Goal: Find specific page/section: Find specific page/section

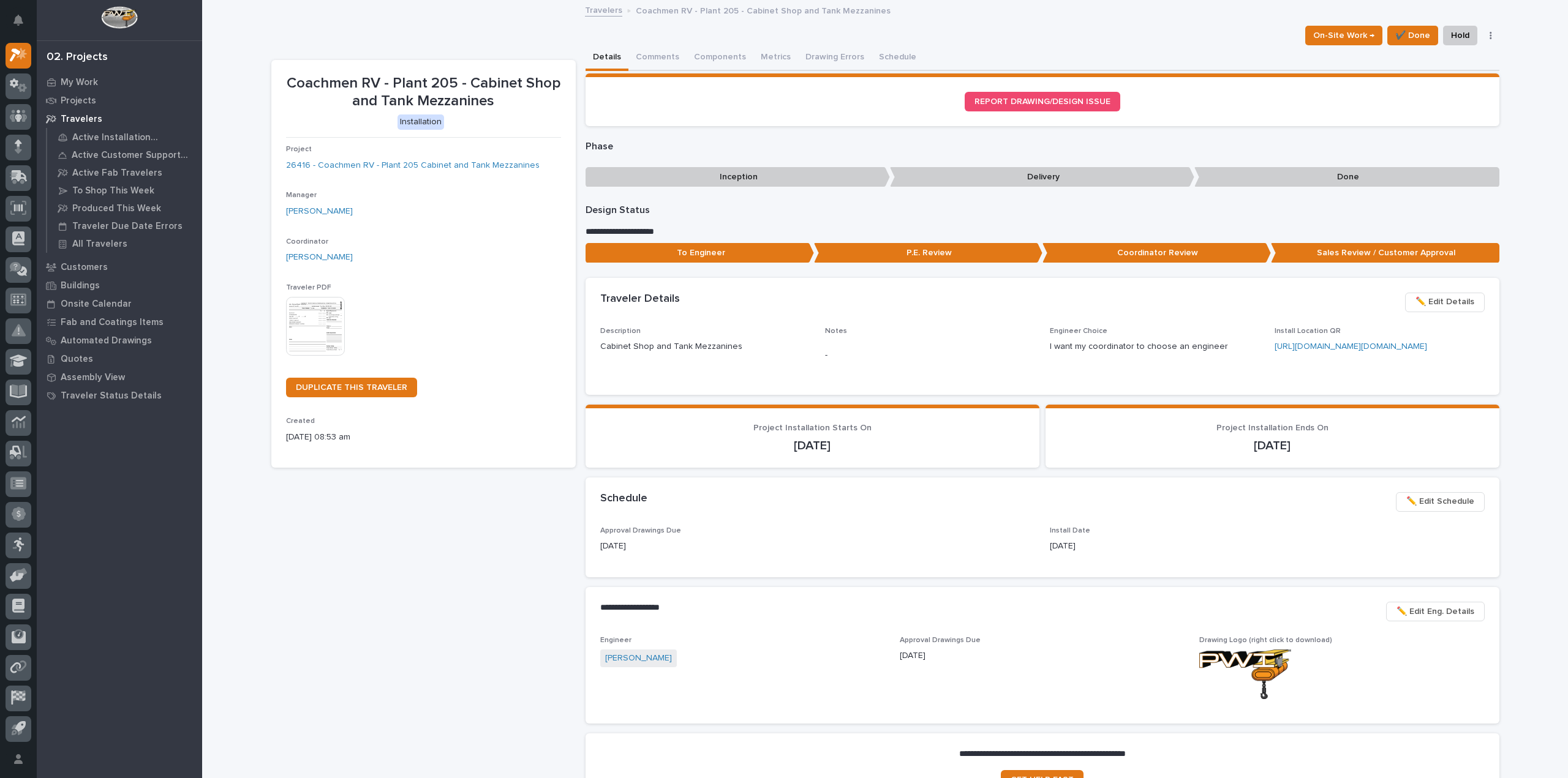
click at [291, 324] on img at bounding box center [315, 326] width 59 height 59
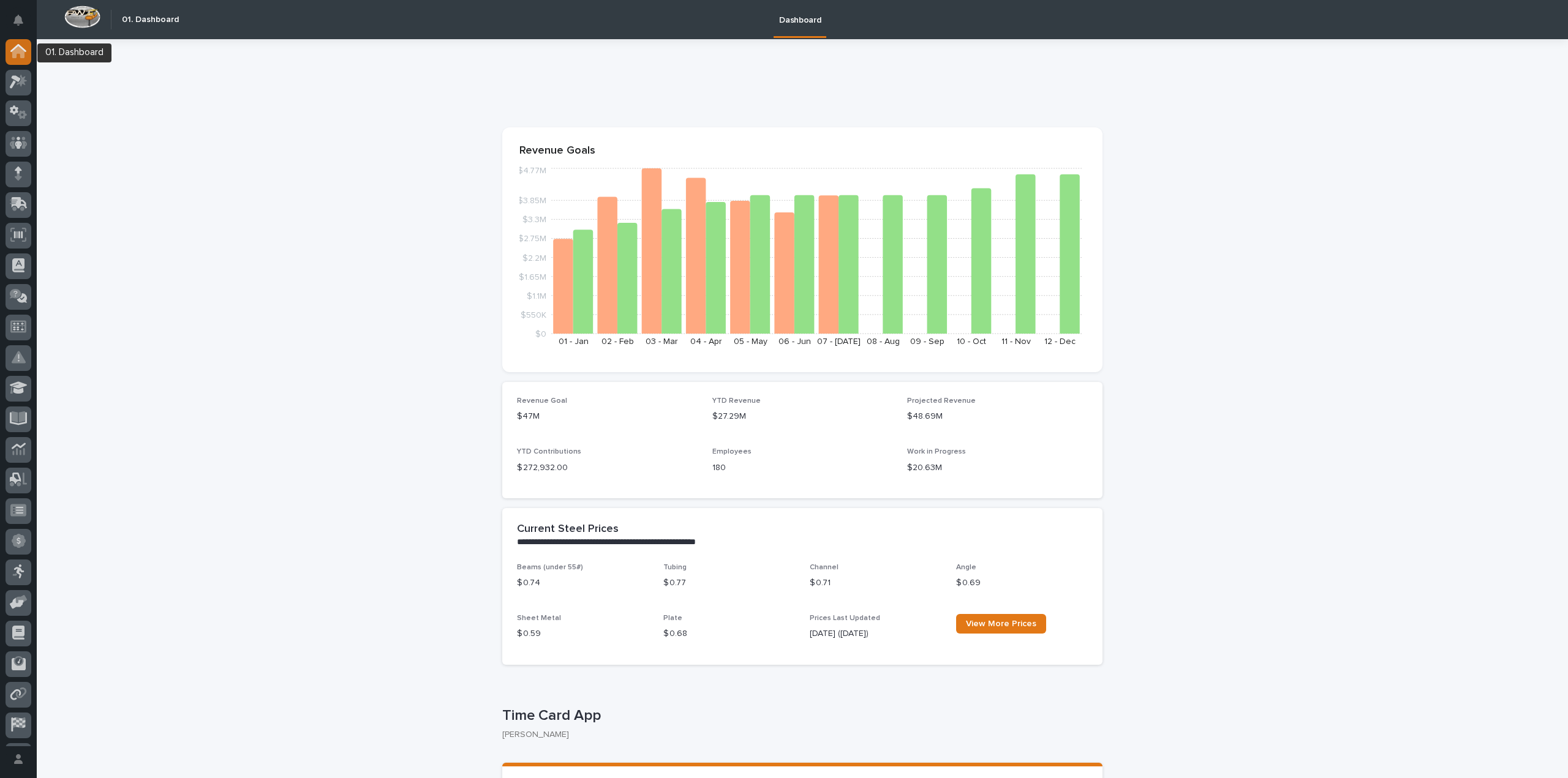
click at [27, 57] on div at bounding box center [18, 52] width 25 height 25
click at [17, 79] on icon at bounding box center [15, 83] width 11 height 13
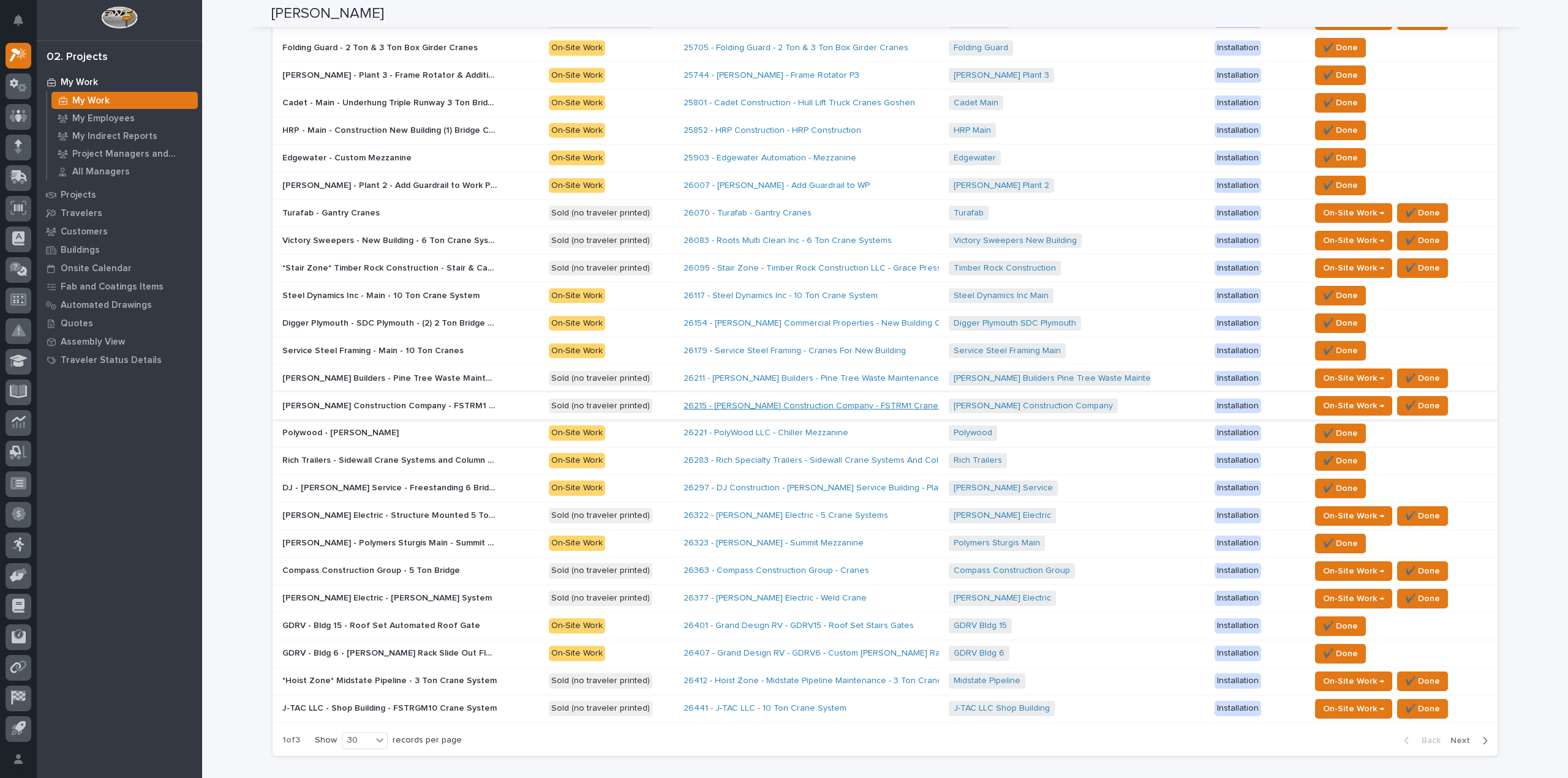
scroll to position [483, 0]
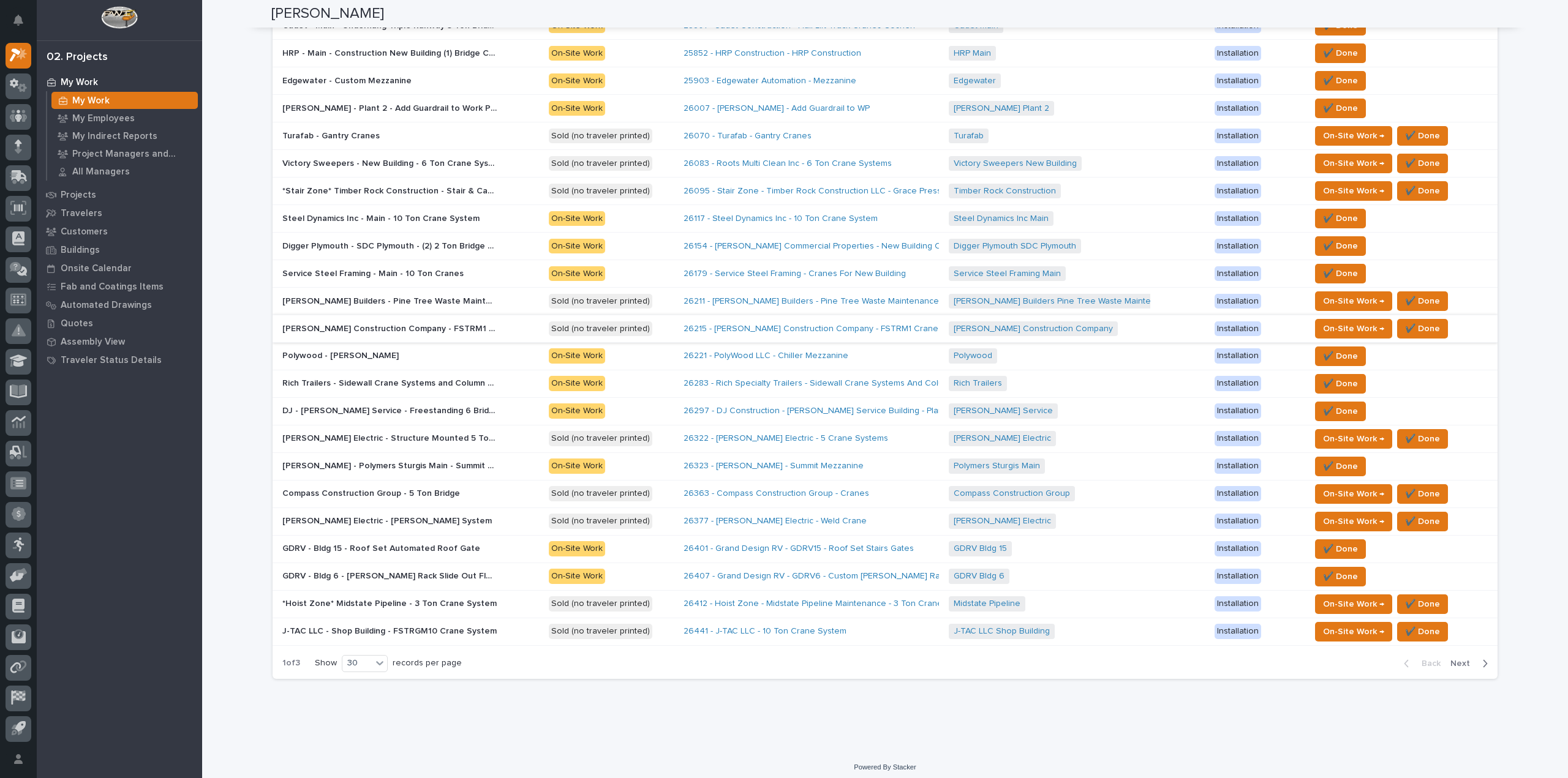
click at [1456, 659] on span "Next" at bounding box center [1464, 664] width 27 height 11
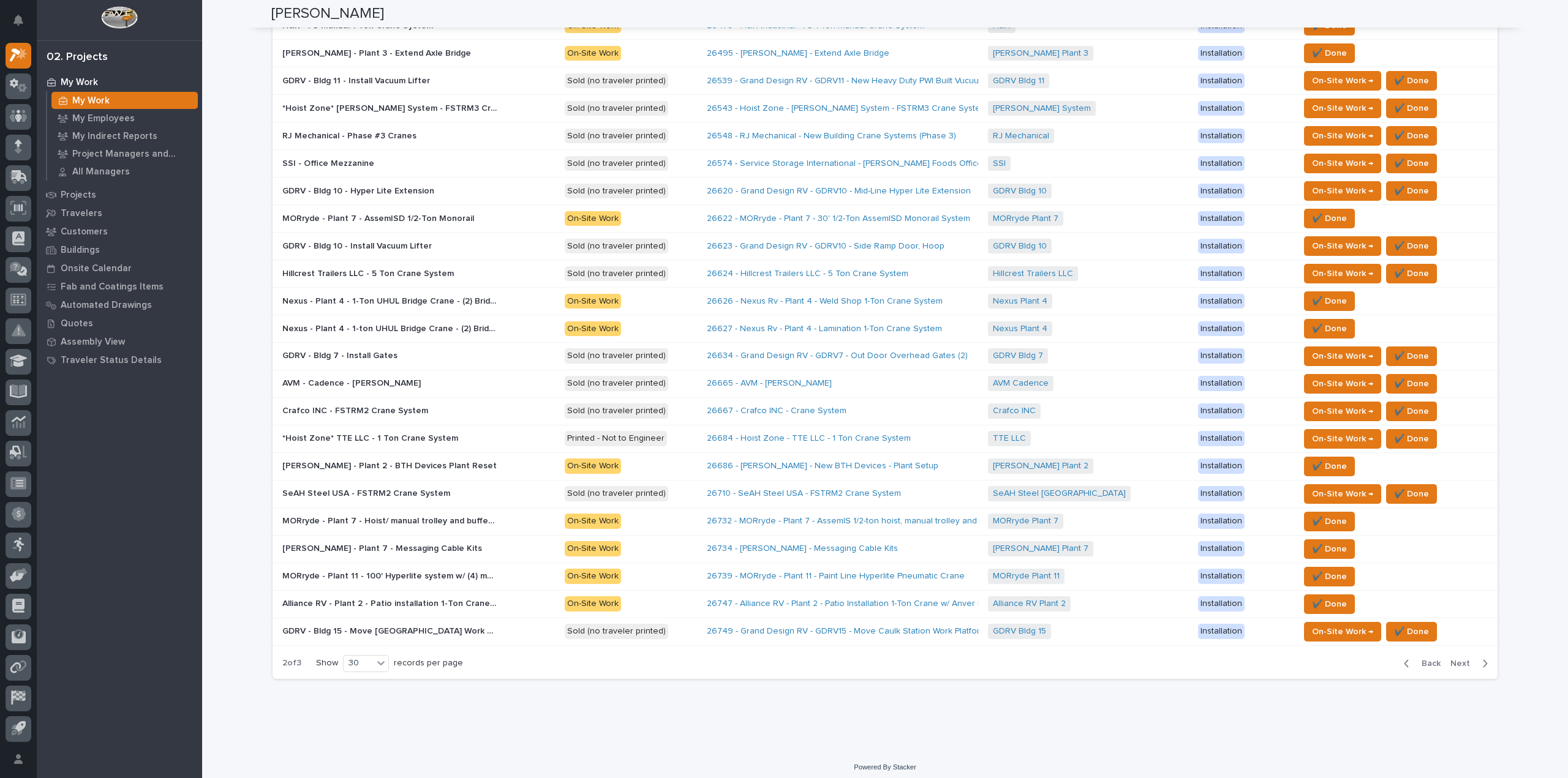
click at [1455, 658] on span "Next" at bounding box center [1464, 664] width 27 height 11
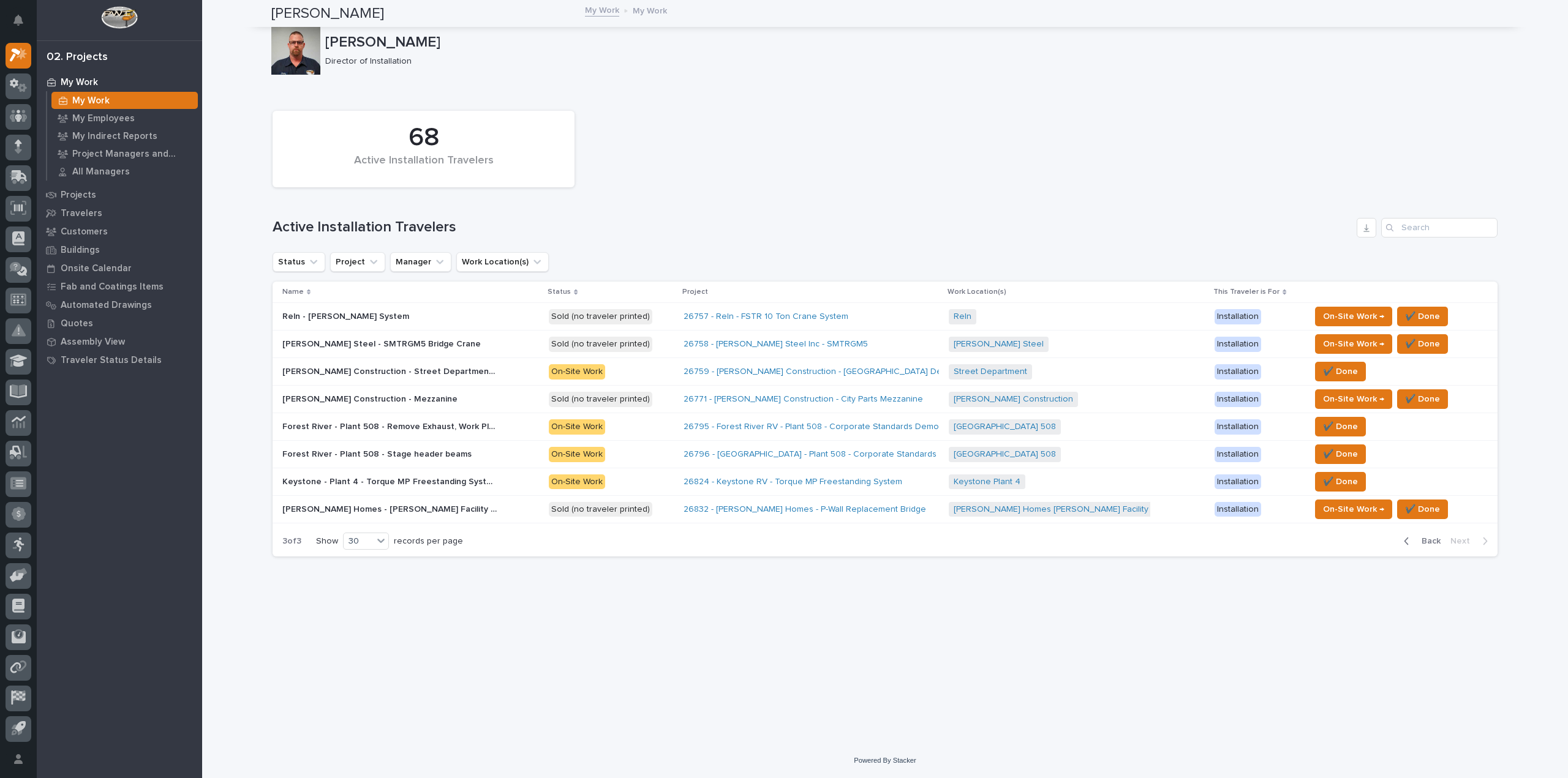
scroll to position [0, 0]
click at [1403, 540] on button "Back" at bounding box center [1420, 542] width 52 height 11
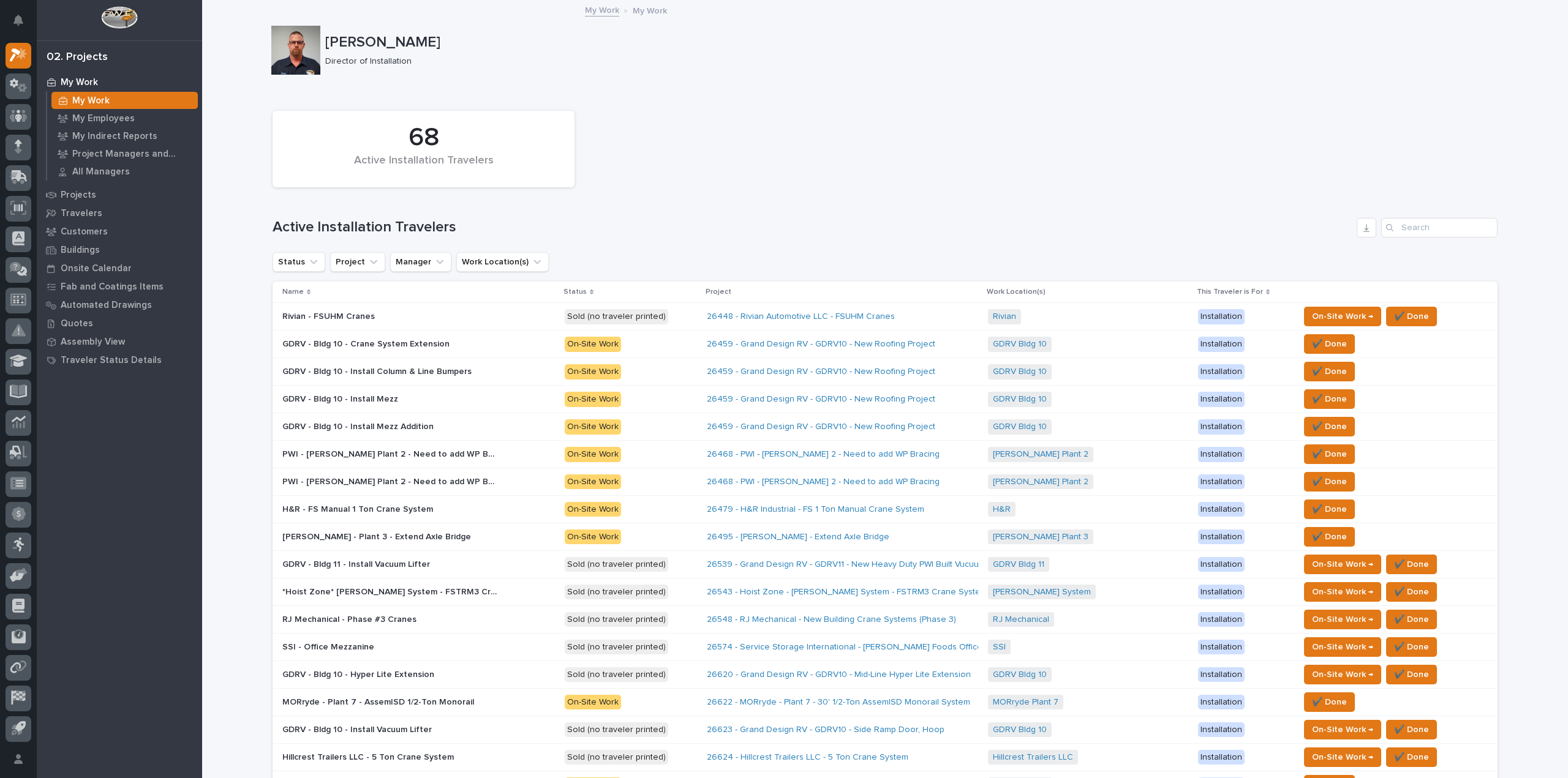
click at [1410, 538] on div "✔️ Done" at bounding box center [1389, 537] width 178 height 20
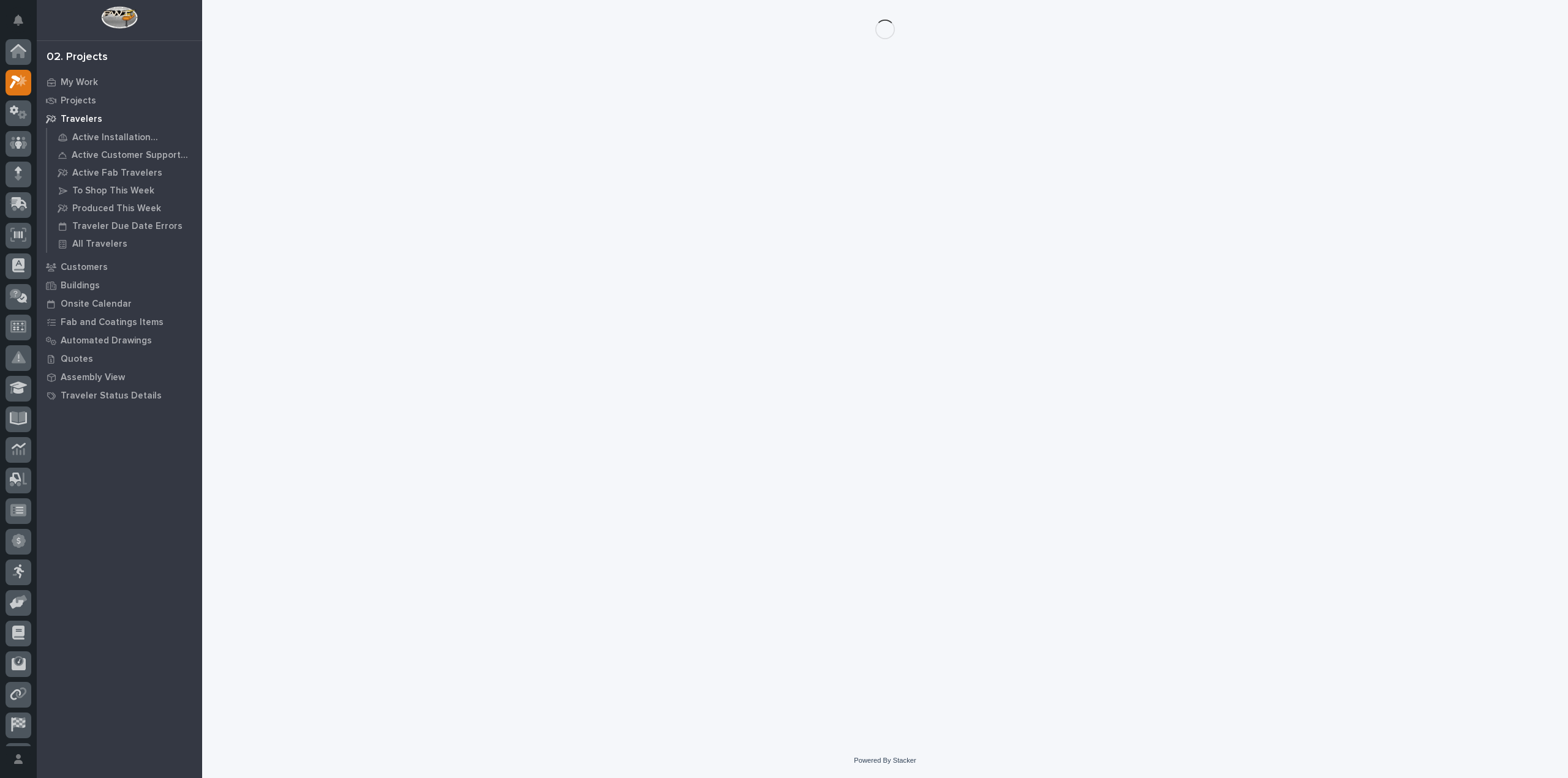
scroll to position [27, 0]
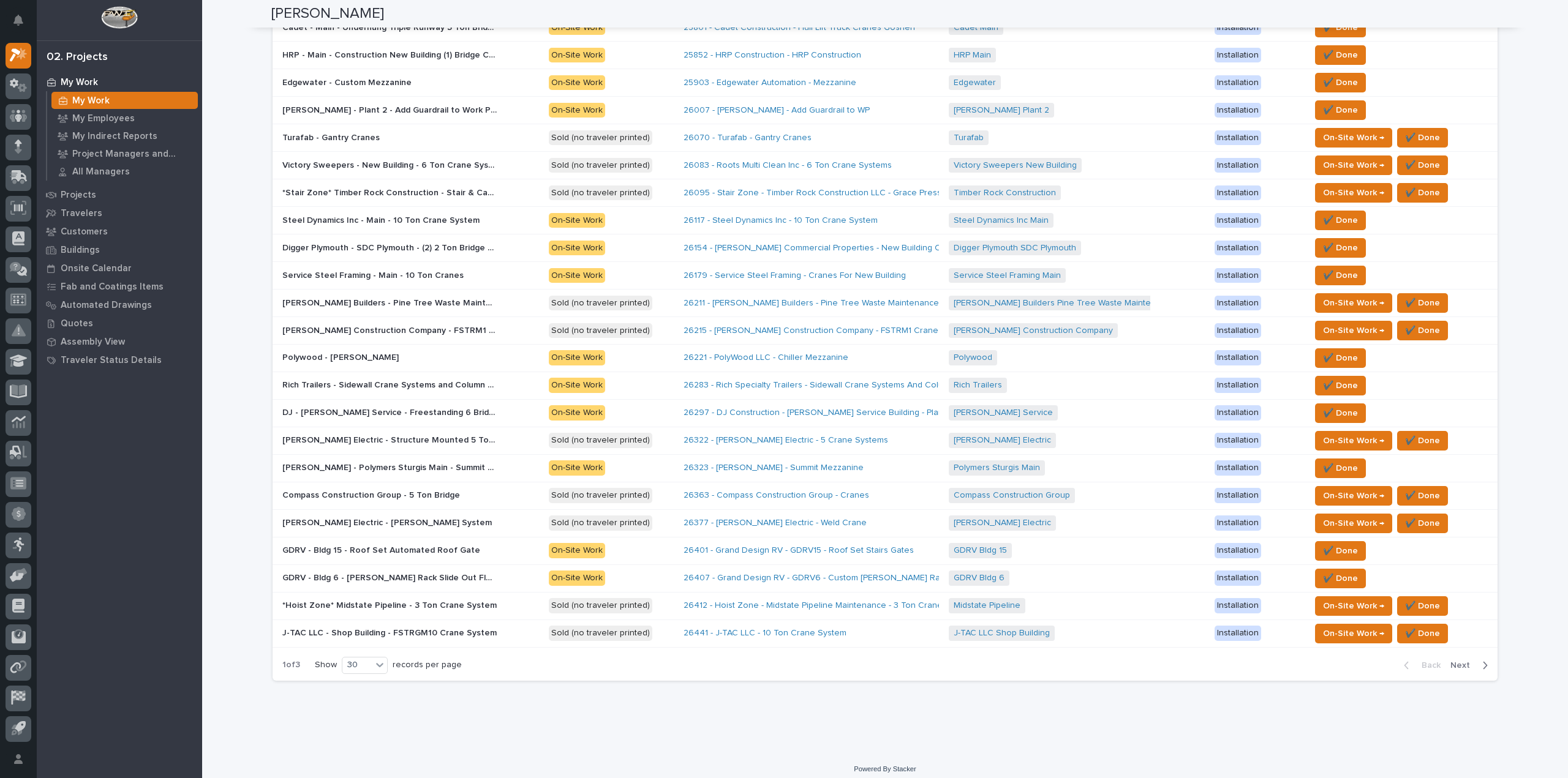
scroll to position [483, 0]
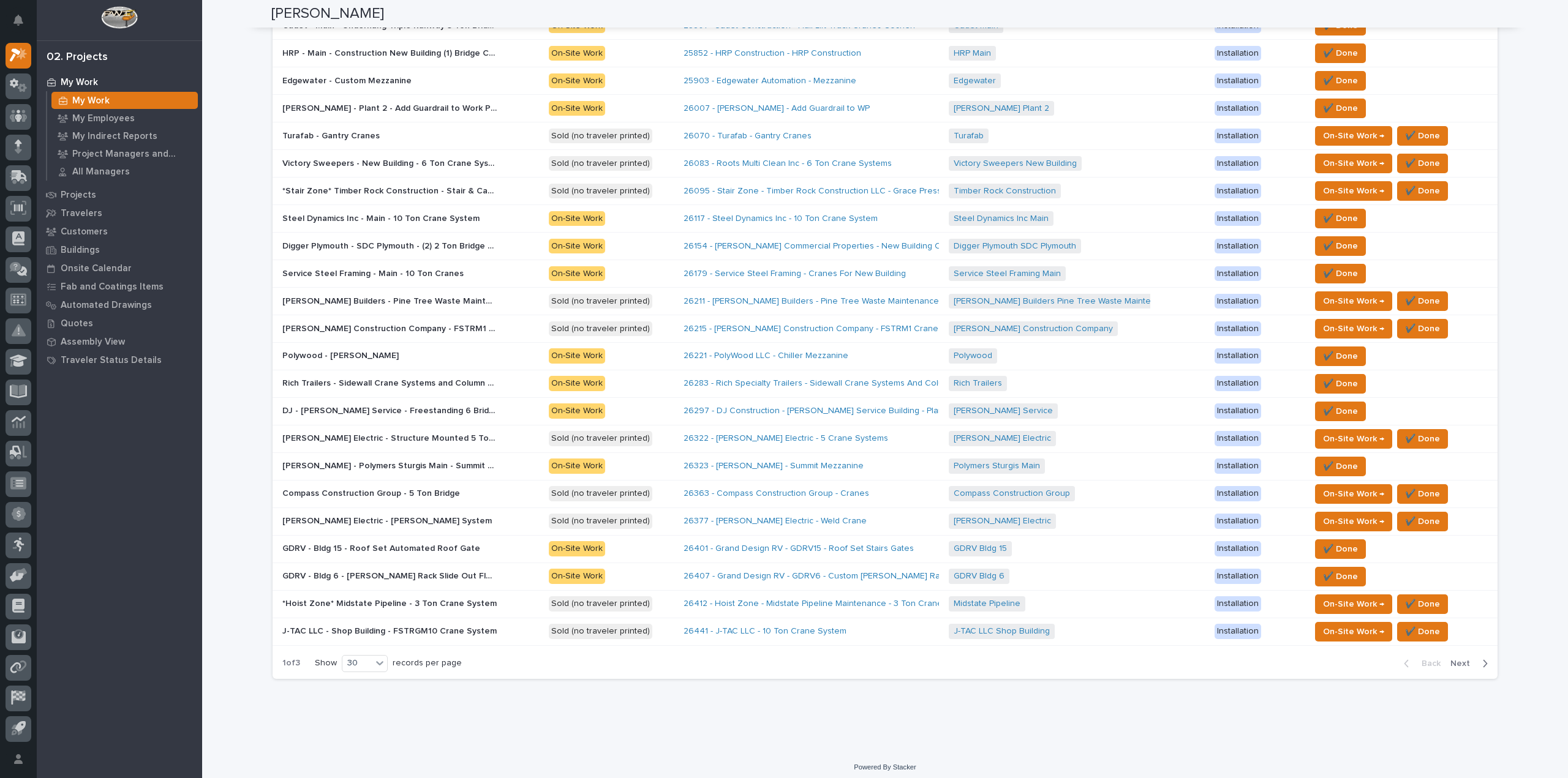
click at [1452, 658] on span "Next" at bounding box center [1464, 664] width 27 height 11
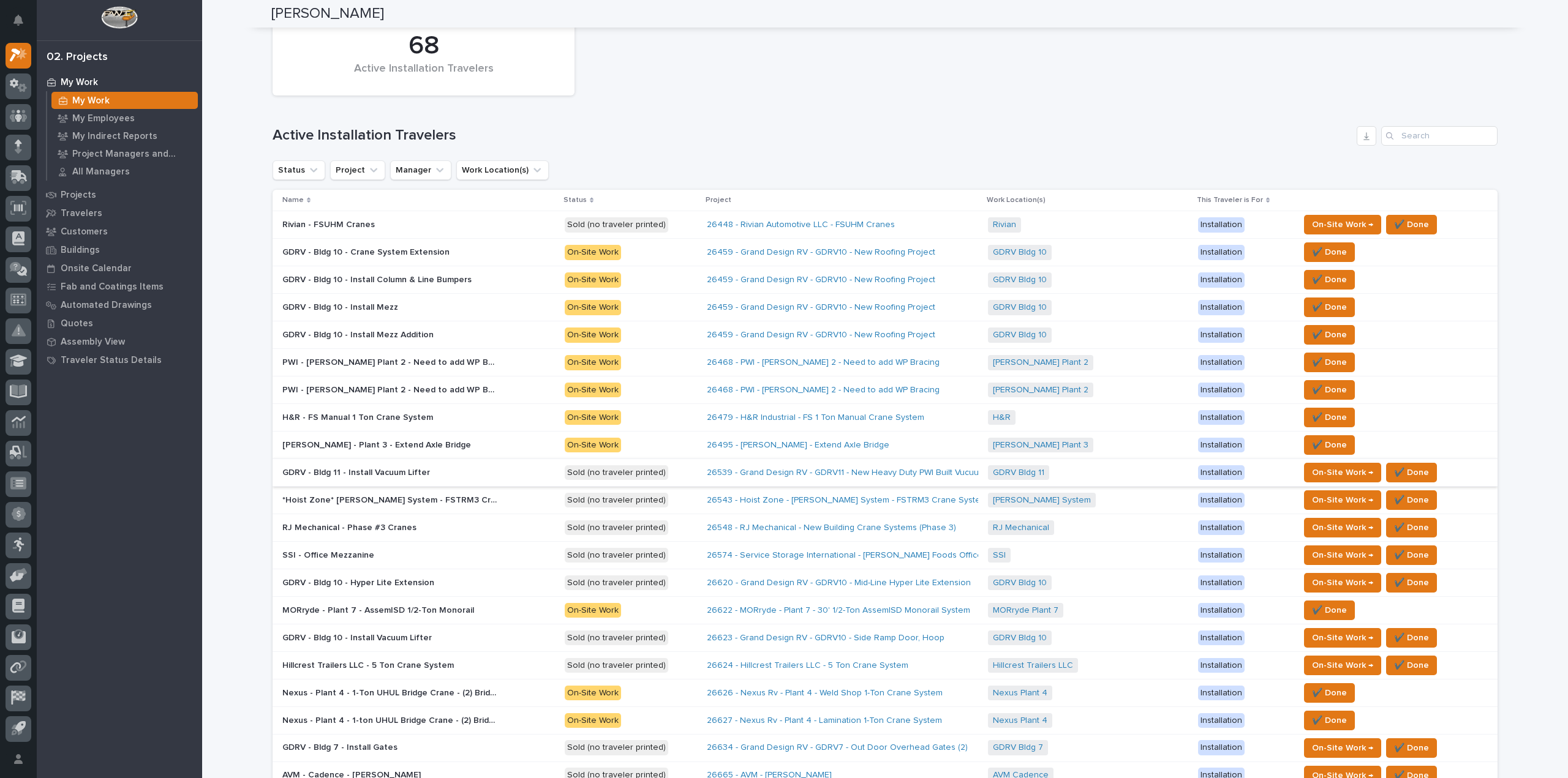
scroll to position [55, 0]
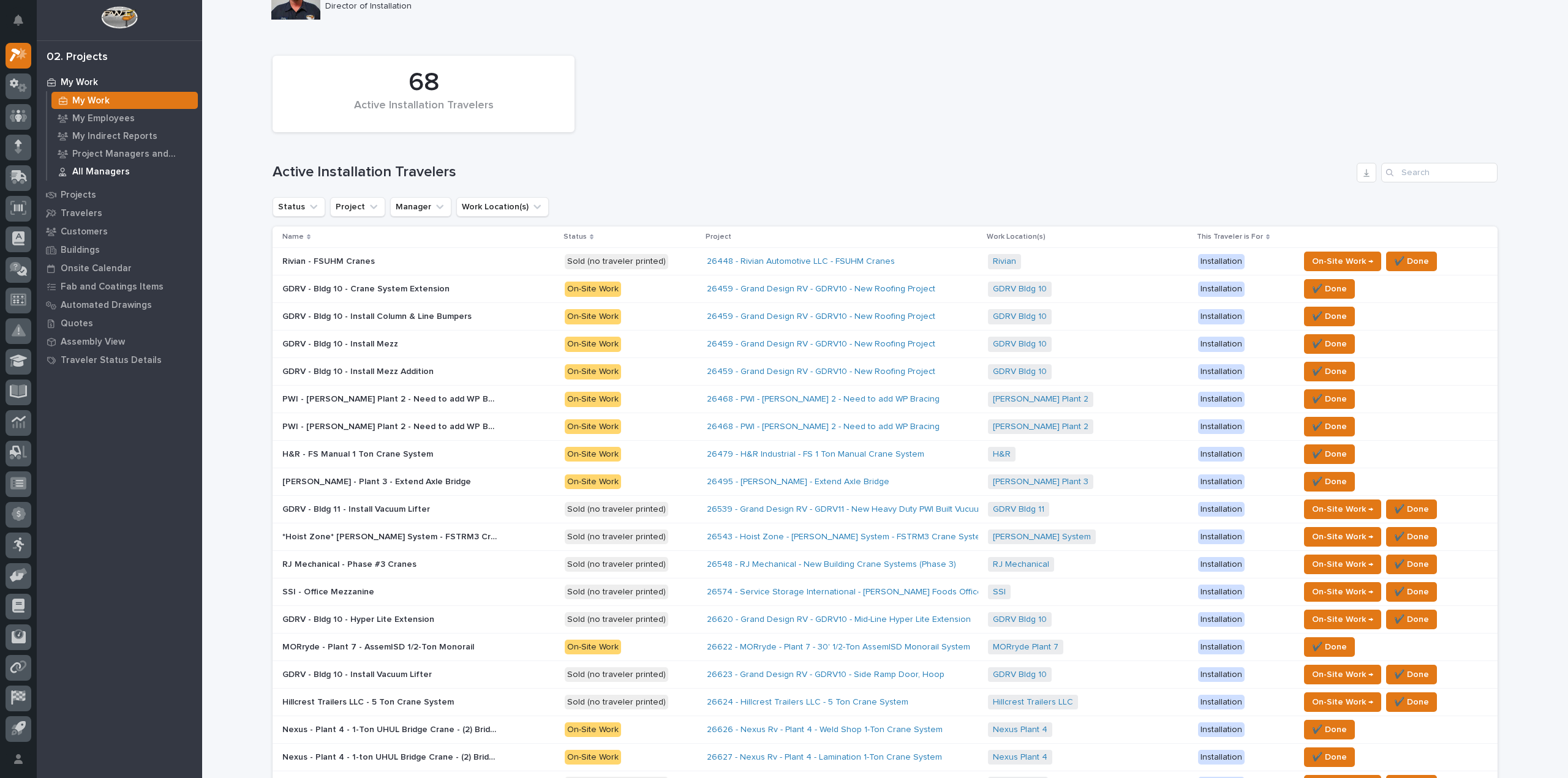
click at [118, 168] on p "All Managers" at bounding box center [100, 172] width 57 height 11
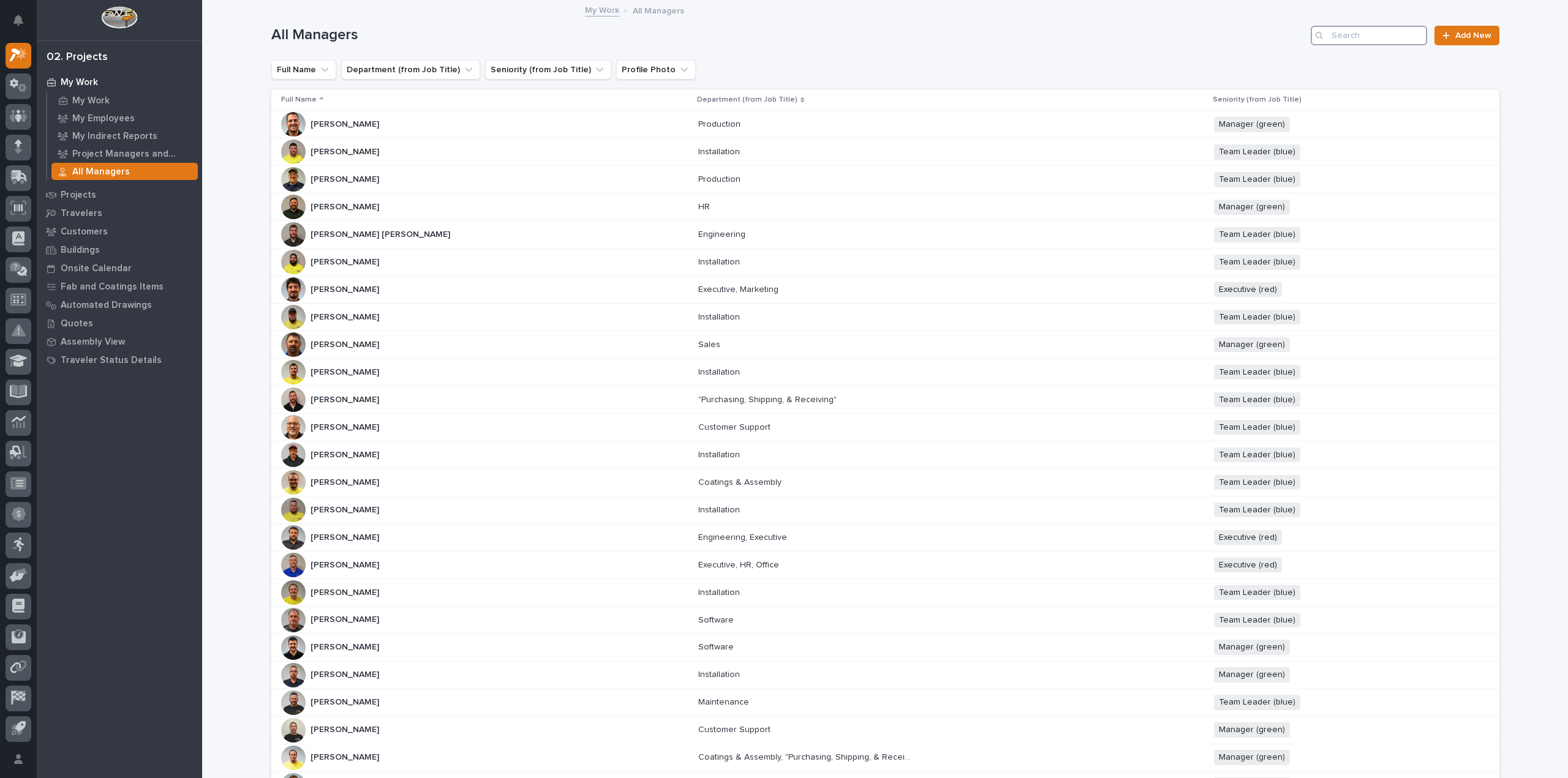
click at [1364, 36] on input "Search" at bounding box center [1369, 35] width 116 height 20
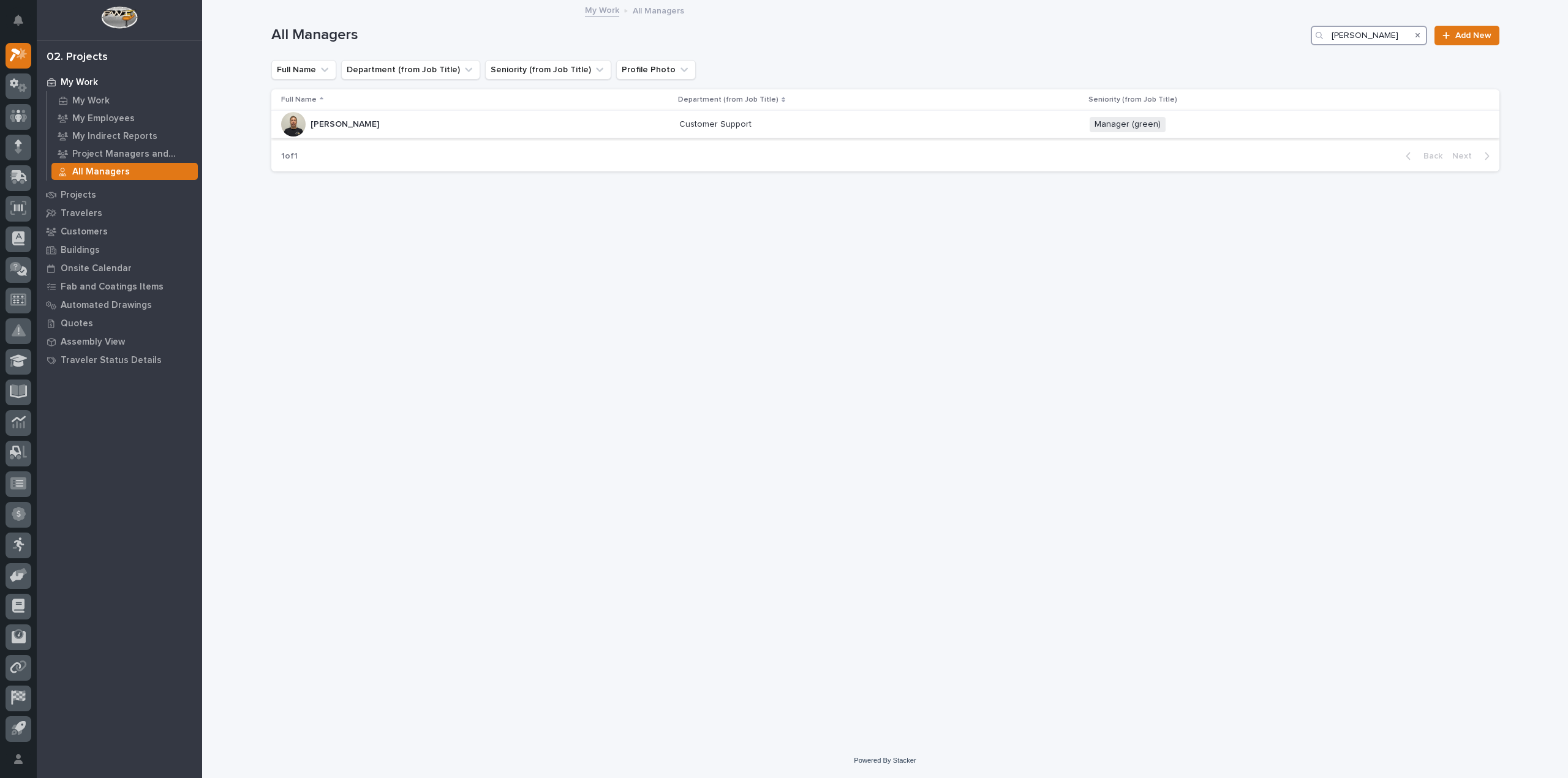
type input "[PERSON_NAME]"
click at [335, 130] on div "[PERSON_NAME] [PERSON_NAME]" at bounding box center [345, 125] width 69 height 21
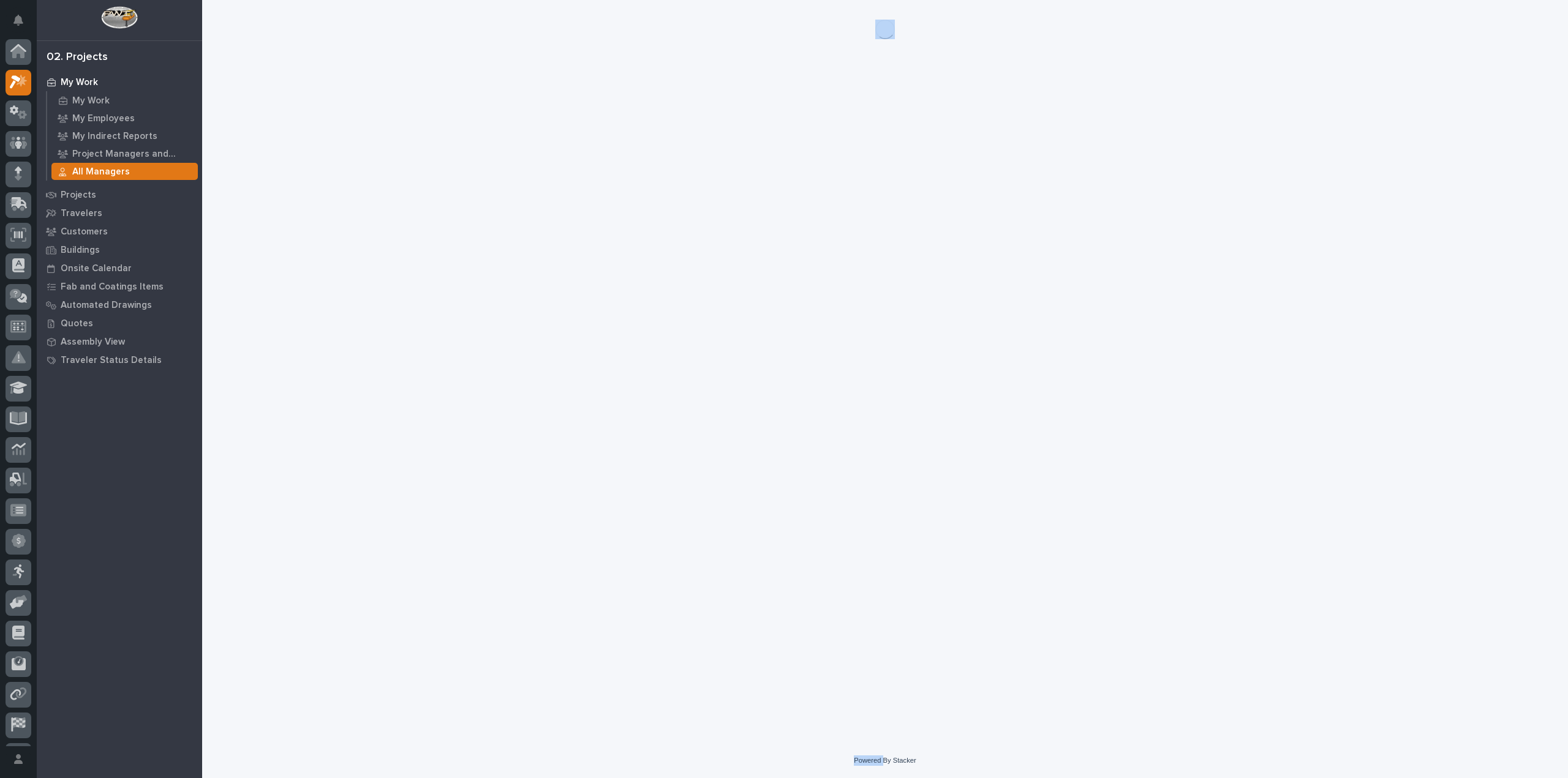
scroll to position [27, 0]
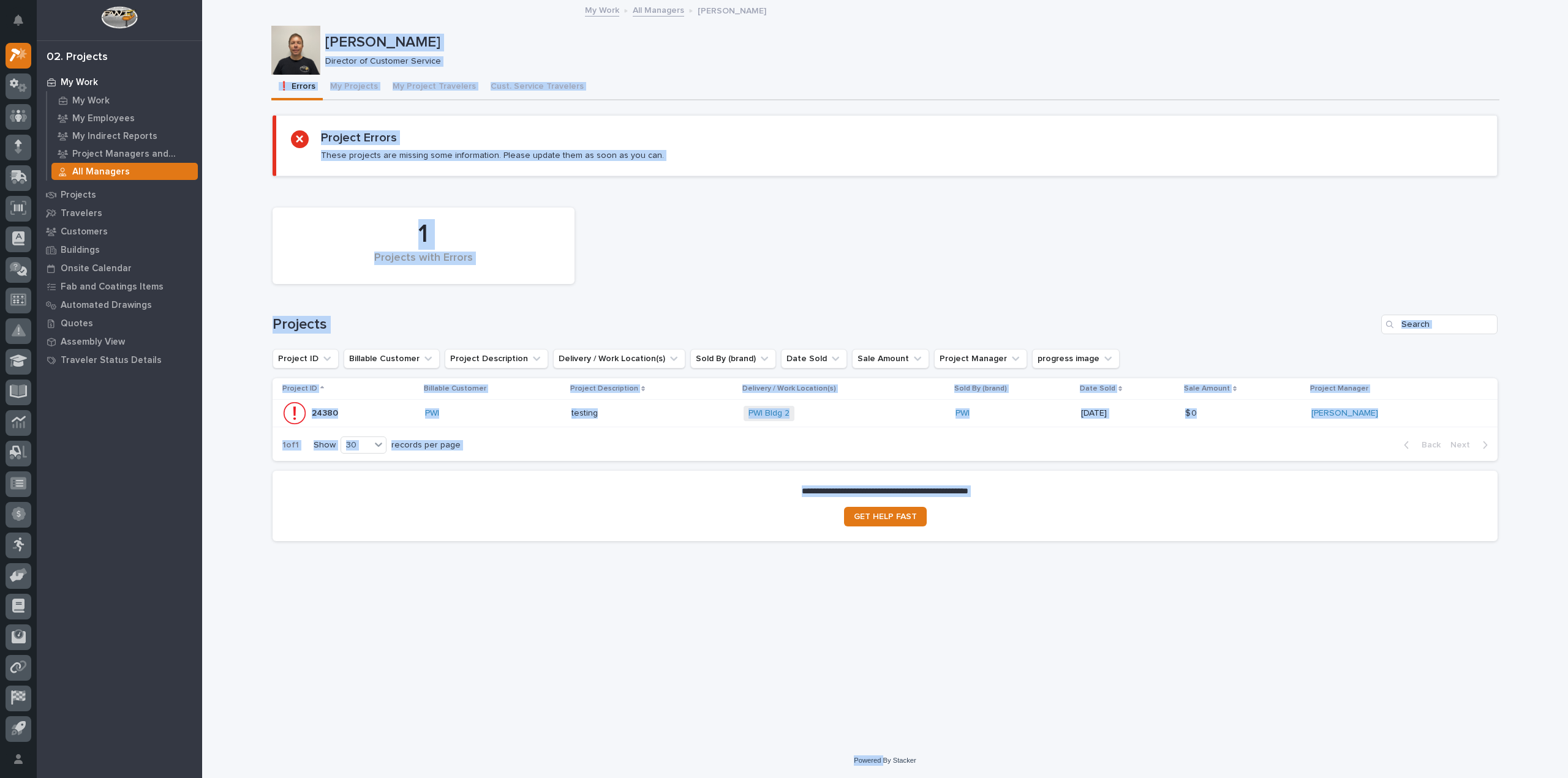
click at [884, 196] on div "Loading... Saving… 1 Projects with Errors Projects Project ID Billable Customer…" at bounding box center [884, 328] width 1225 height 284
click at [345, 82] on button "My Projects" at bounding box center [354, 87] width 63 height 25
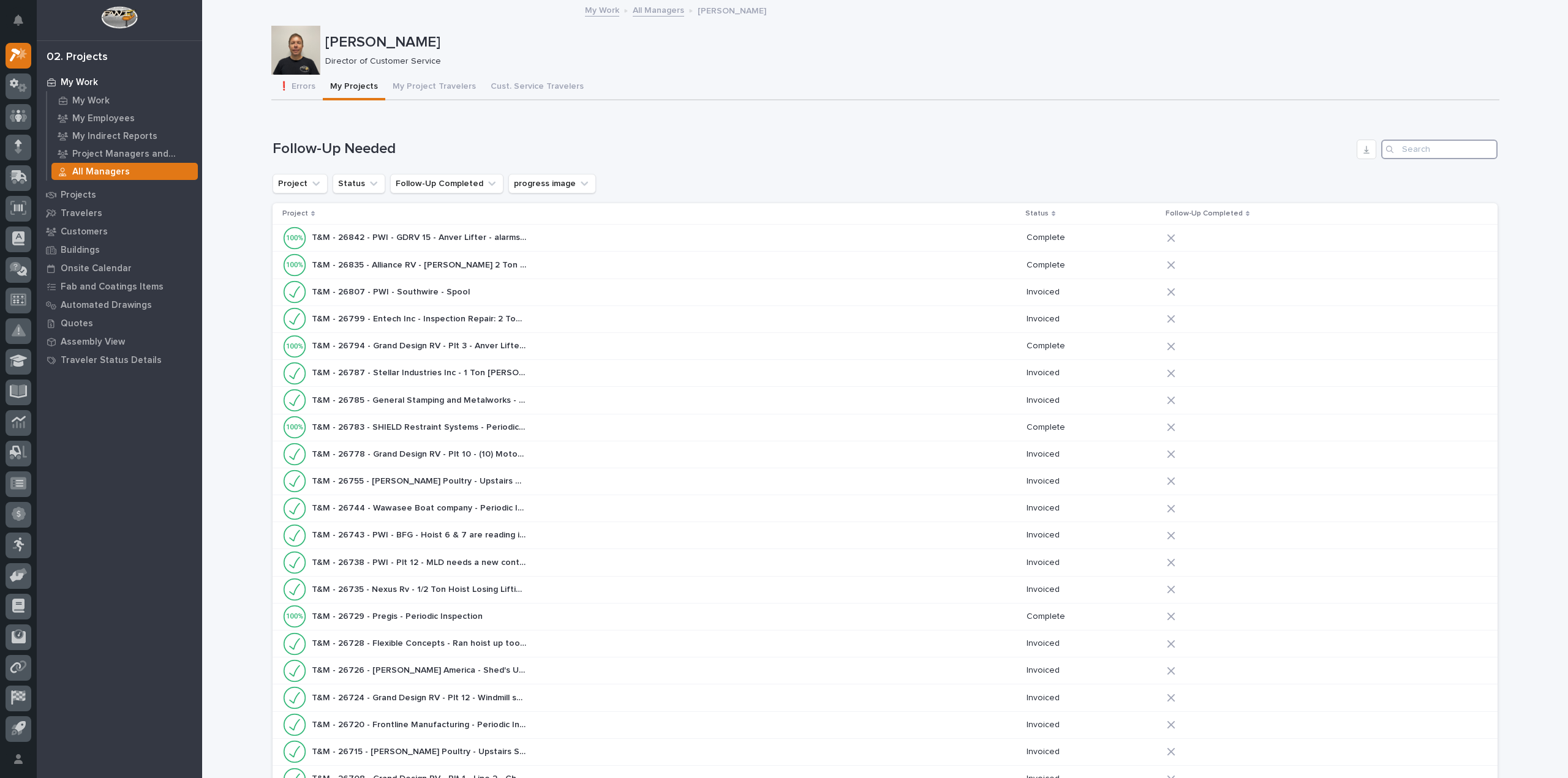
click at [1422, 151] on input "Search" at bounding box center [1439, 149] width 116 height 20
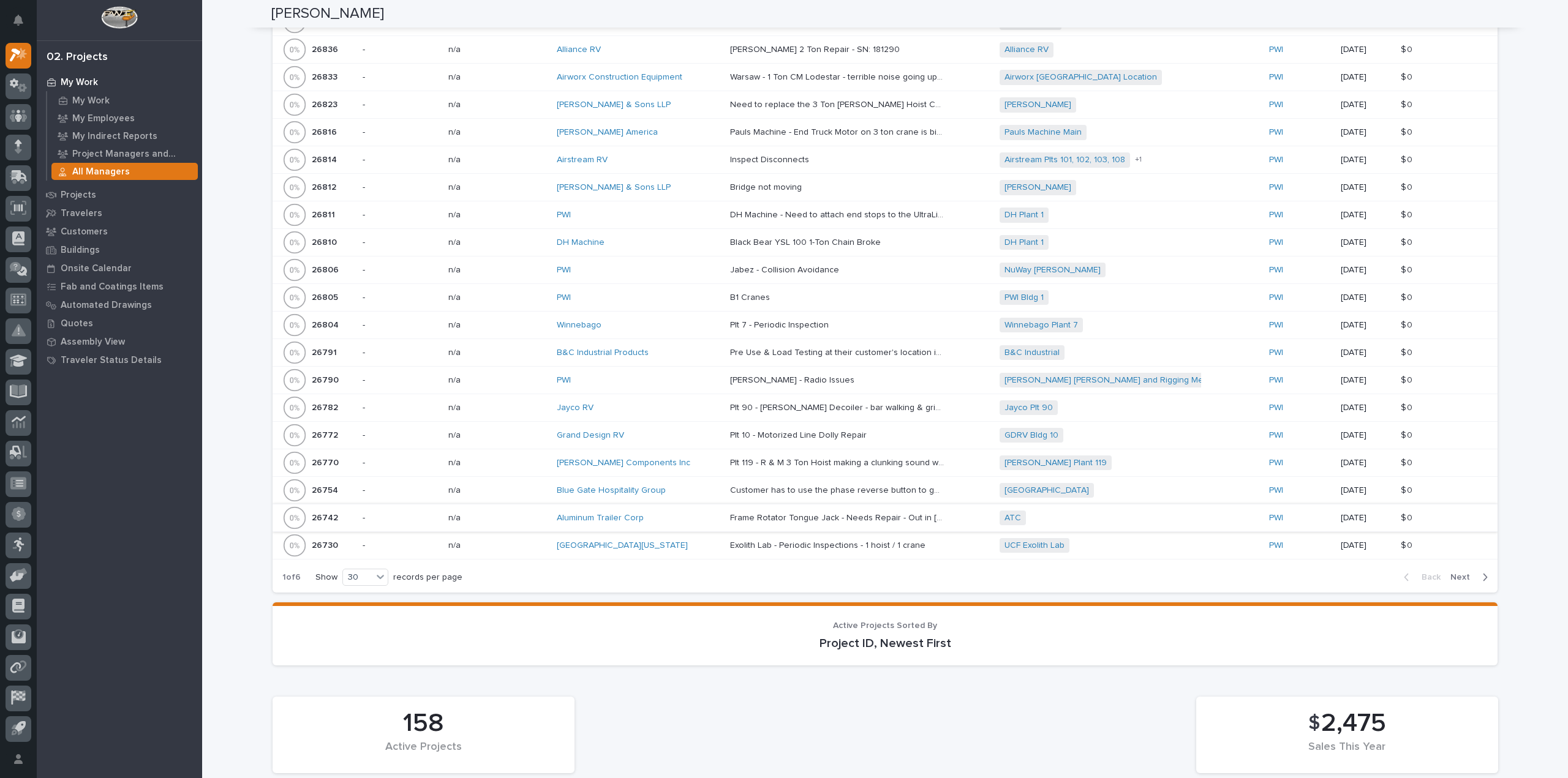
scroll to position [857, 0]
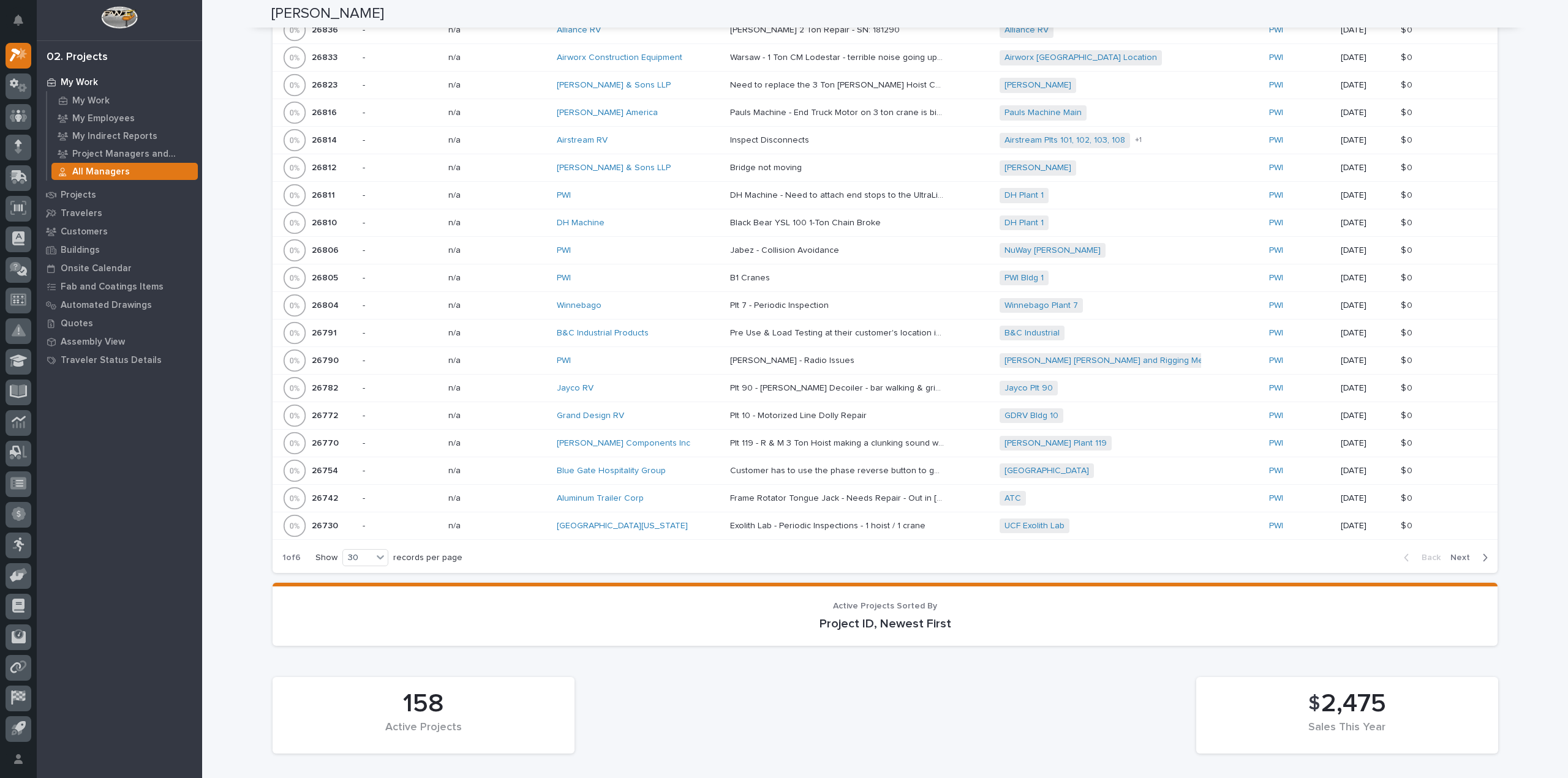
type input "[PERSON_NAME]'s Drywall"
click at [1456, 552] on span "Next" at bounding box center [1464, 557] width 27 height 11
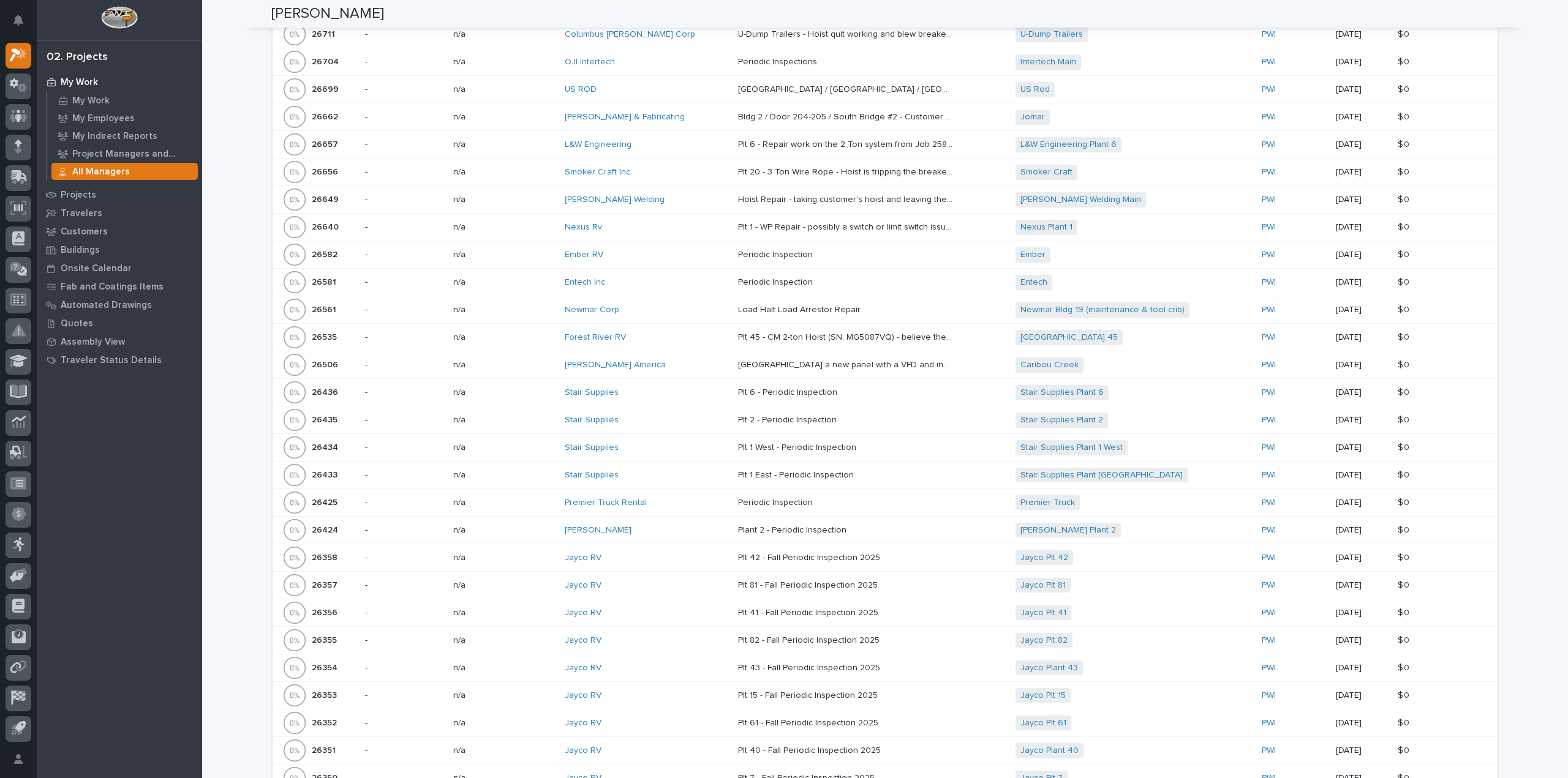
scroll to position [0, 0]
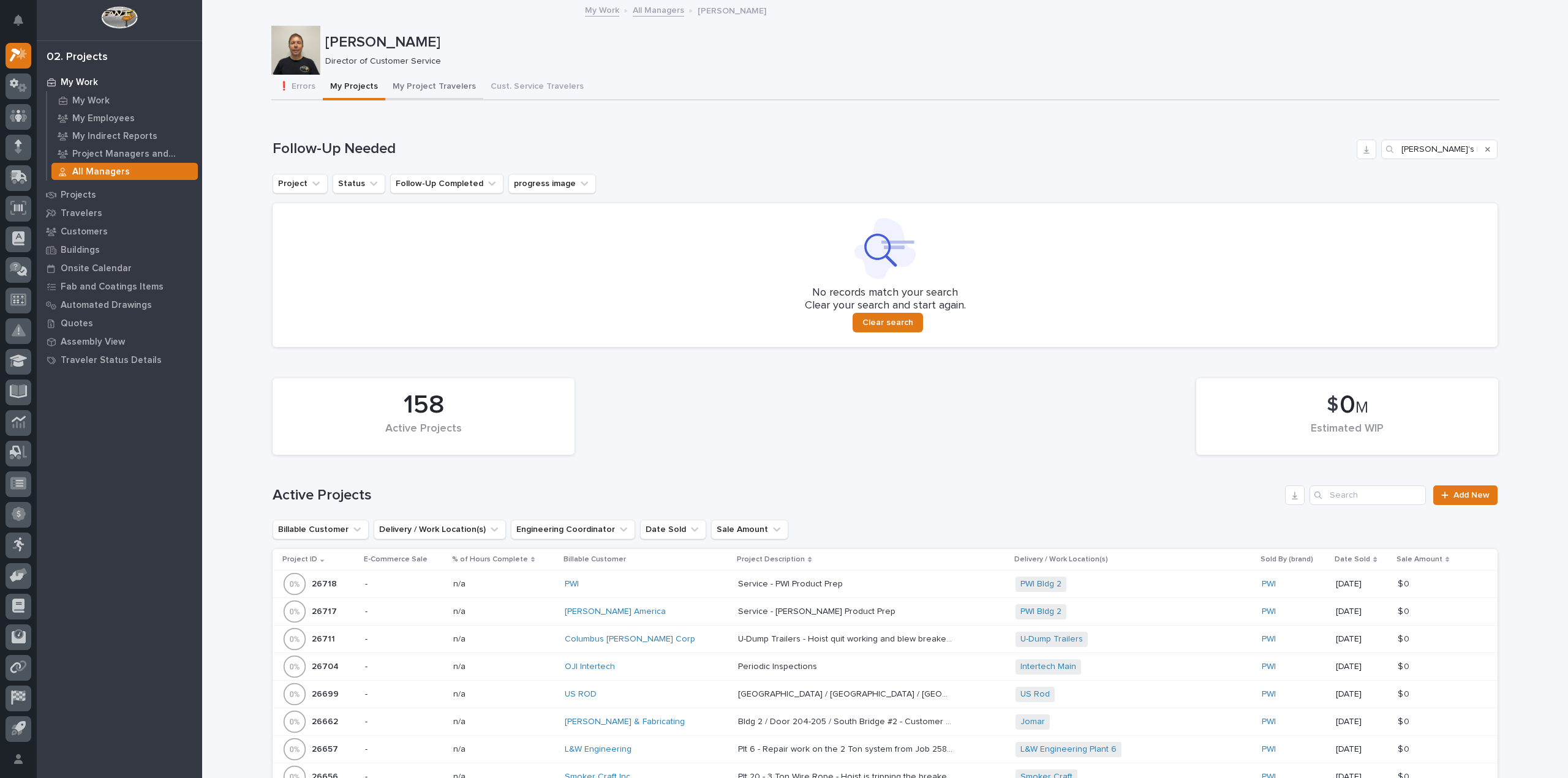
click at [429, 87] on button "My Project Travelers" at bounding box center [434, 87] width 98 height 25
